Goal: Find specific page/section: Find specific page/section

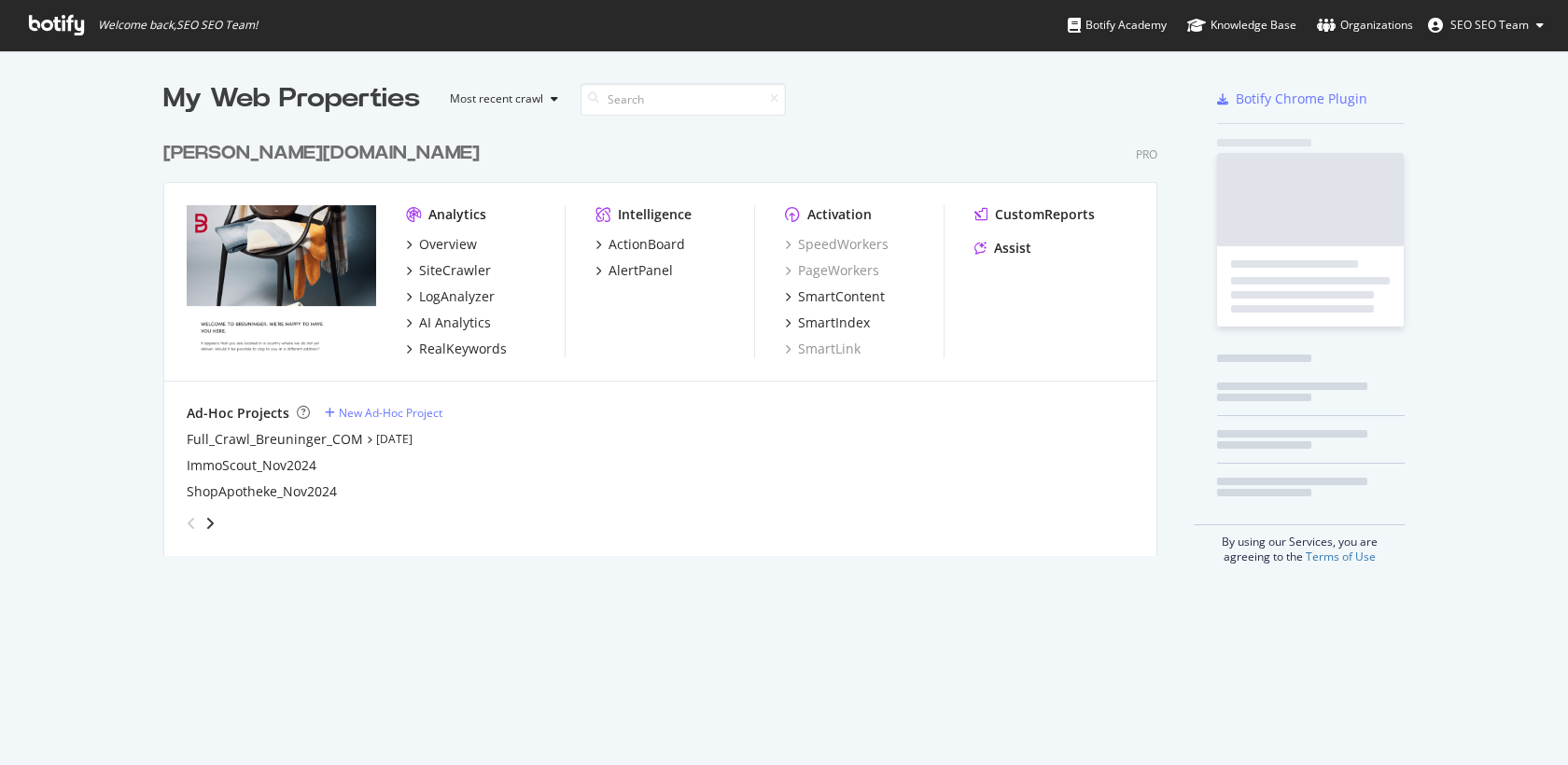
scroll to position [439, 1008]
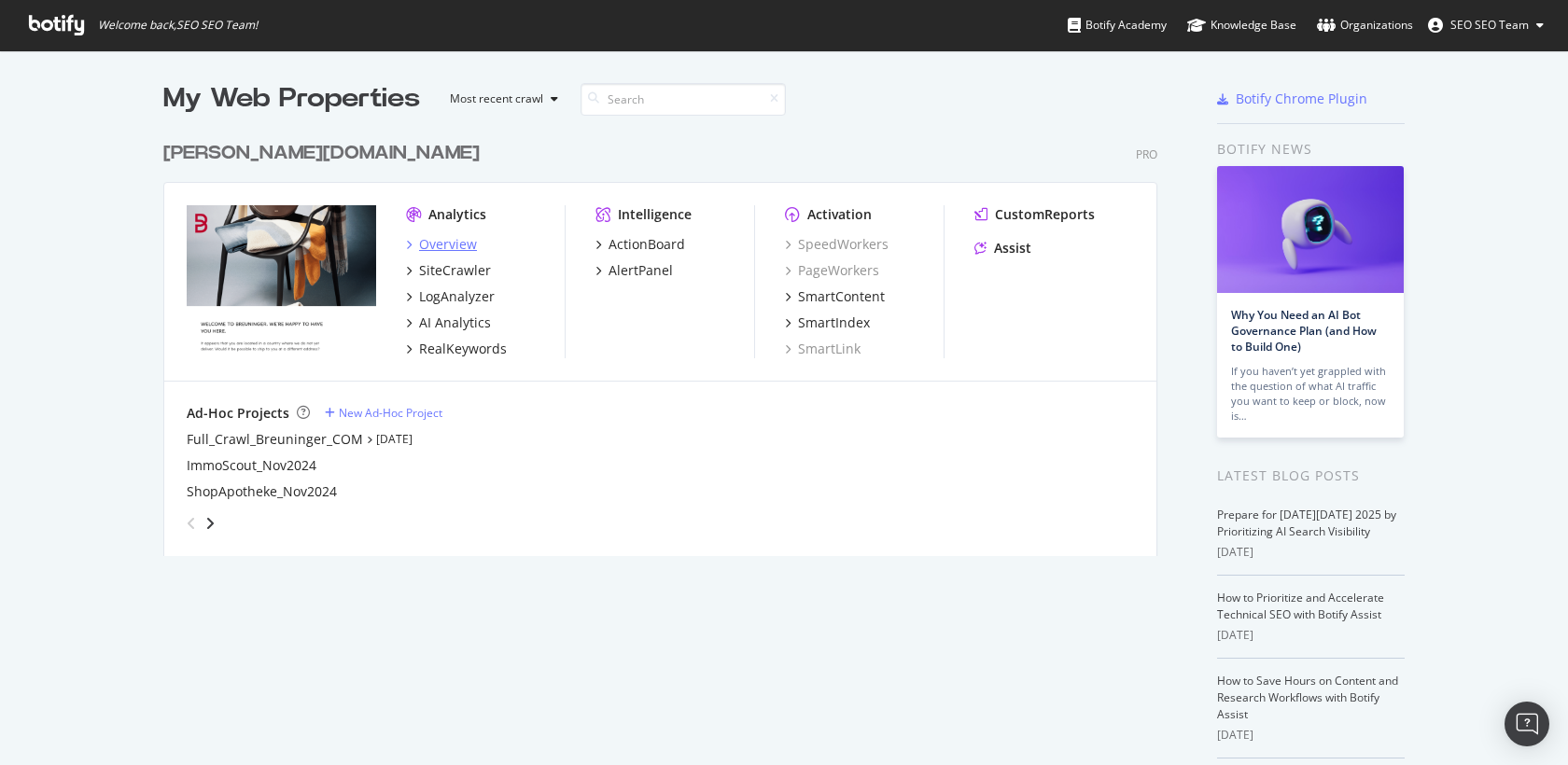
click at [446, 238] on div "Overview" at bounding box center [448, 244] width 58 height 19
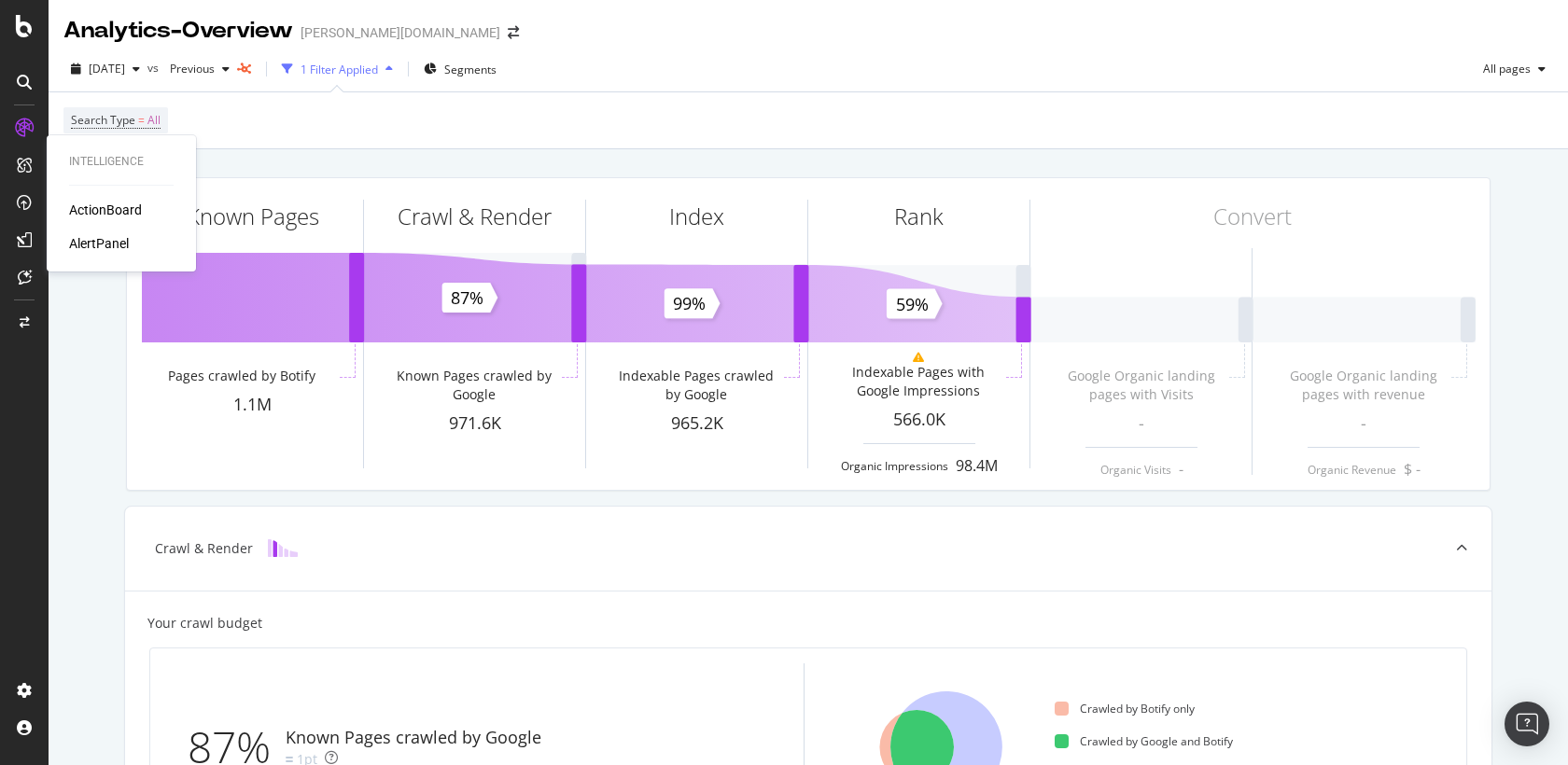
click at [98, 215] on div "ActionBoard" at bounding box center [105, 210] width 73 height 19
